Goal: Find specific page/section

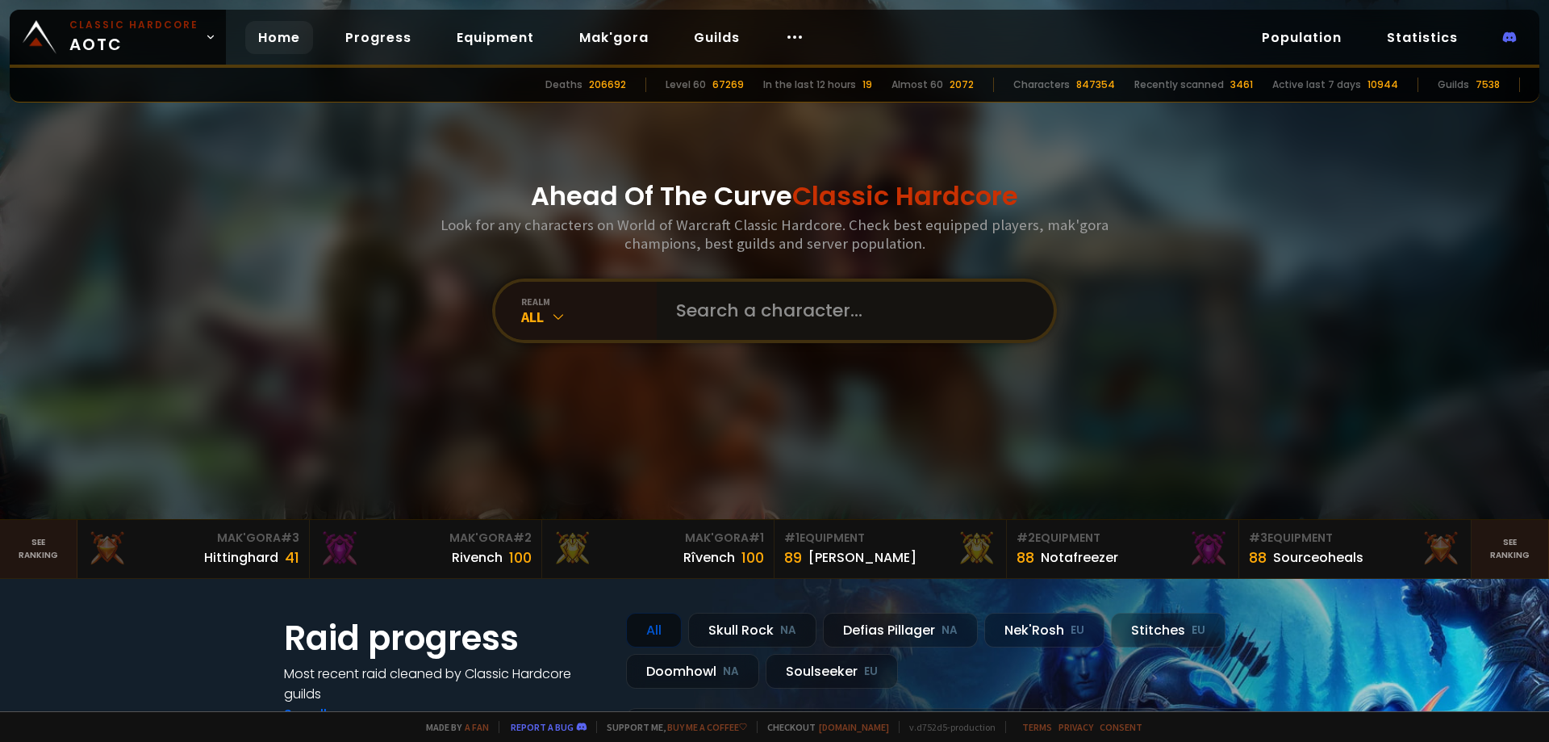
click at [792, 309] on input "text" at bounding box center [850, 311] width 368 height 58
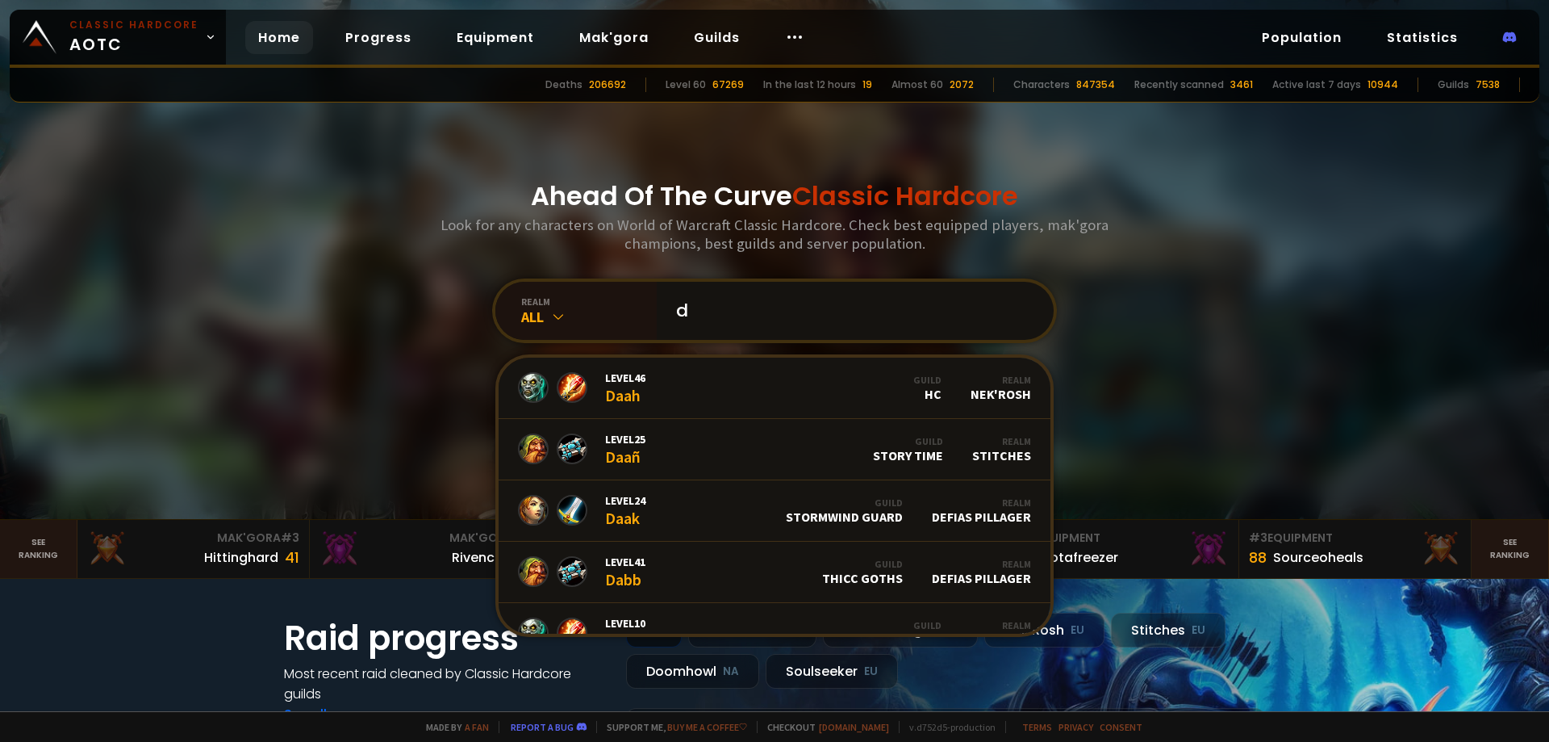
click at [767, 304] on input "d" at bounding box center [850, 311] width 368 height 58
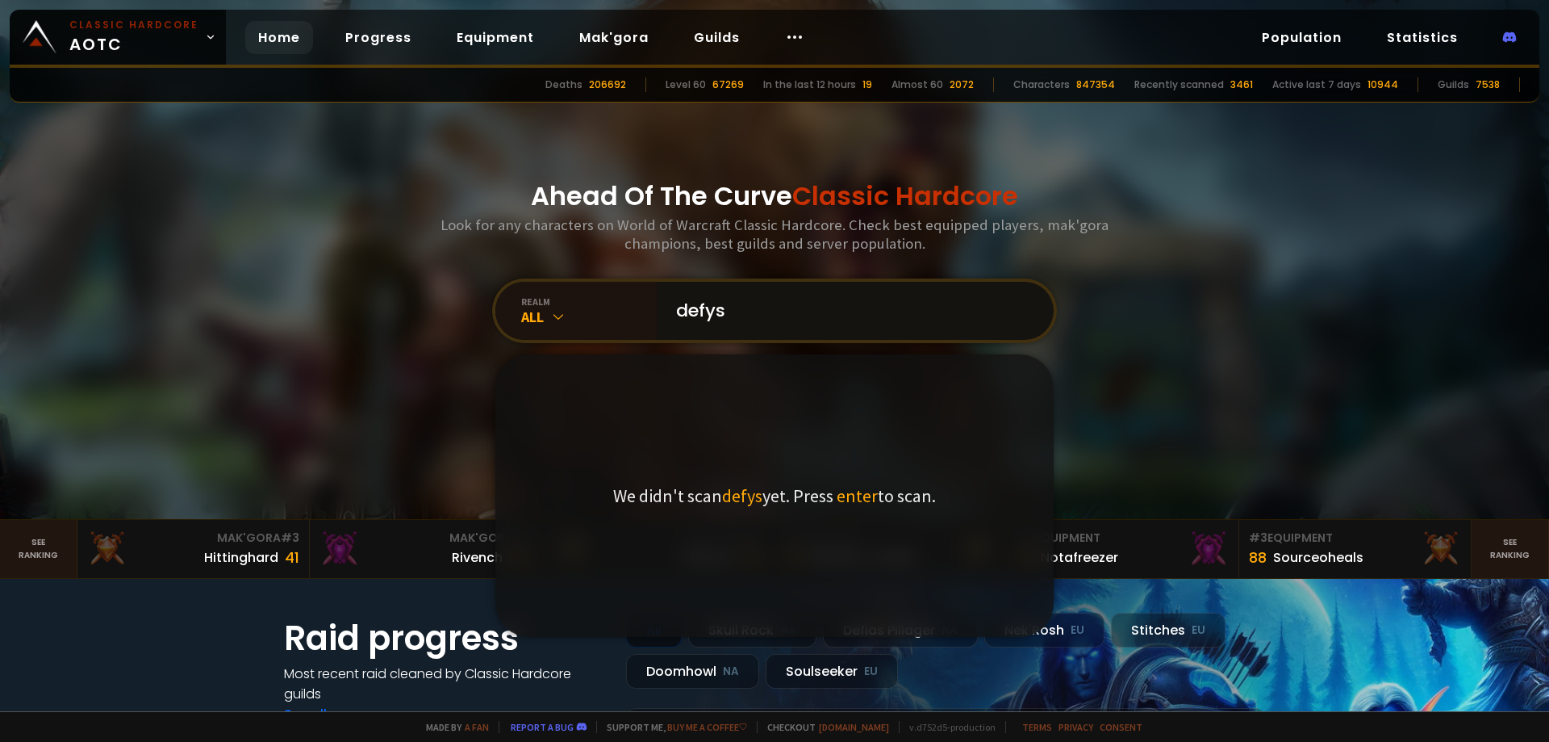
click at [758, 307] on input "defys" at bounding box center [850, 311] width 368 height 58
type input "defys"
click at [798, 320] on input "defys" at bounding box center [850, 311] width 368 height 58
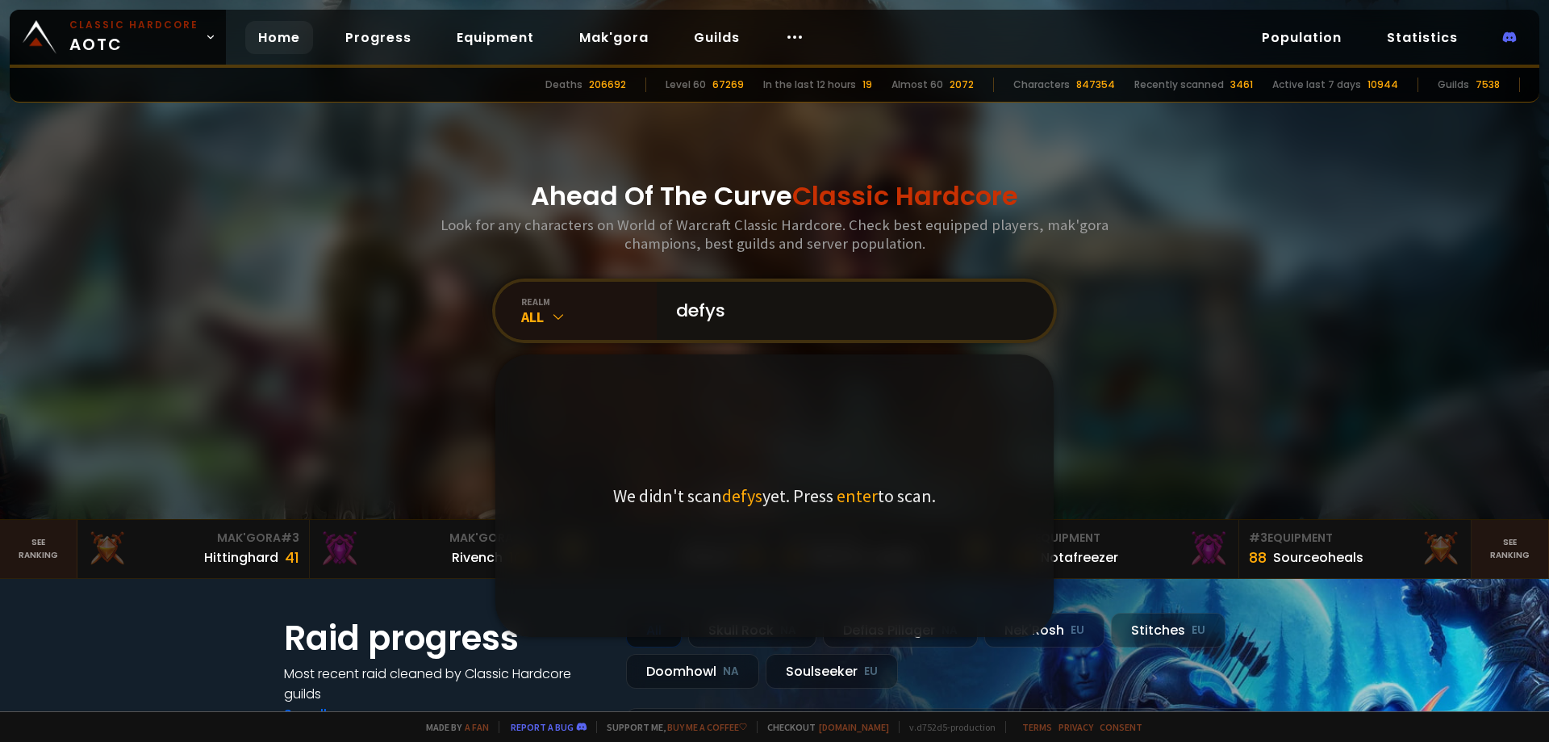
click at [797, 320] on input "defys" at bounding box center [850, 311] width 368 height 58
